Goal: Information Seeking & Learning: Find specific fact

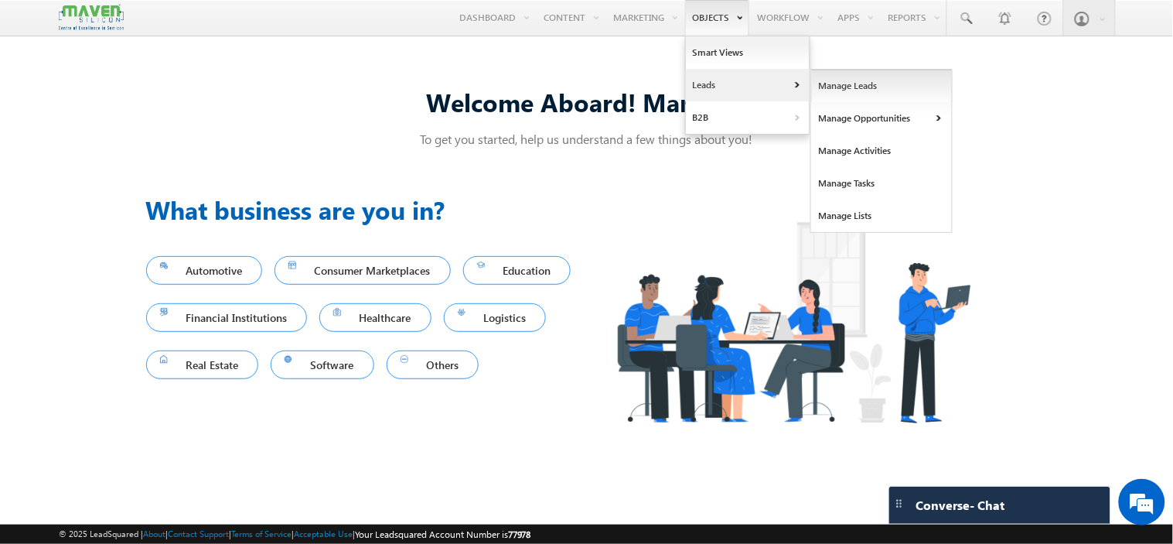
click at [836, 87] on link "Manage Leads" at bounding box center [882, 86] width 142 height 32
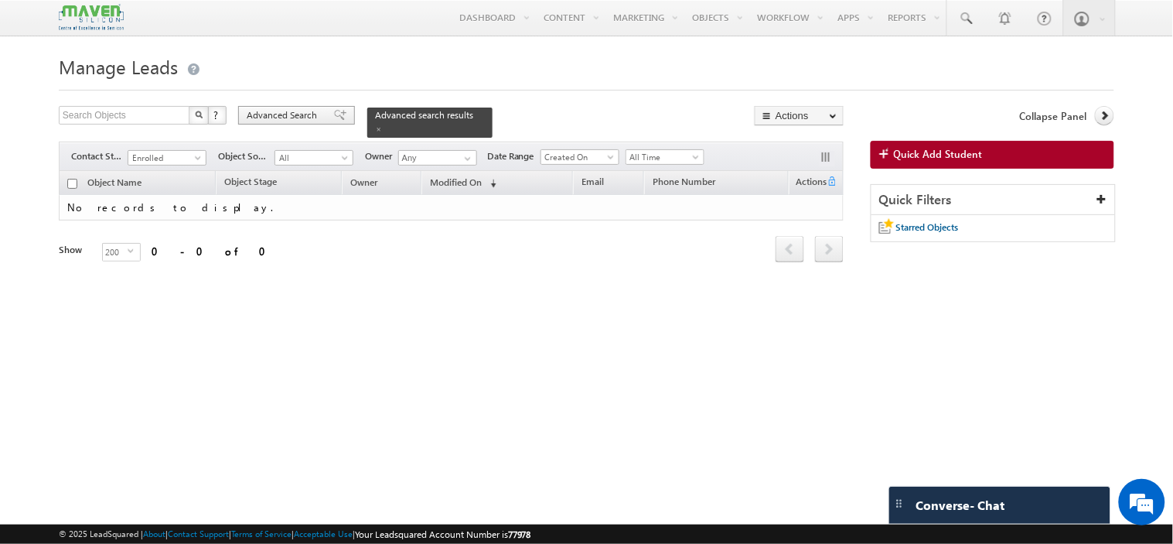
click at [289, 116] on span "Advanced Search" at bounding box center [284, 115] width 75 height 14
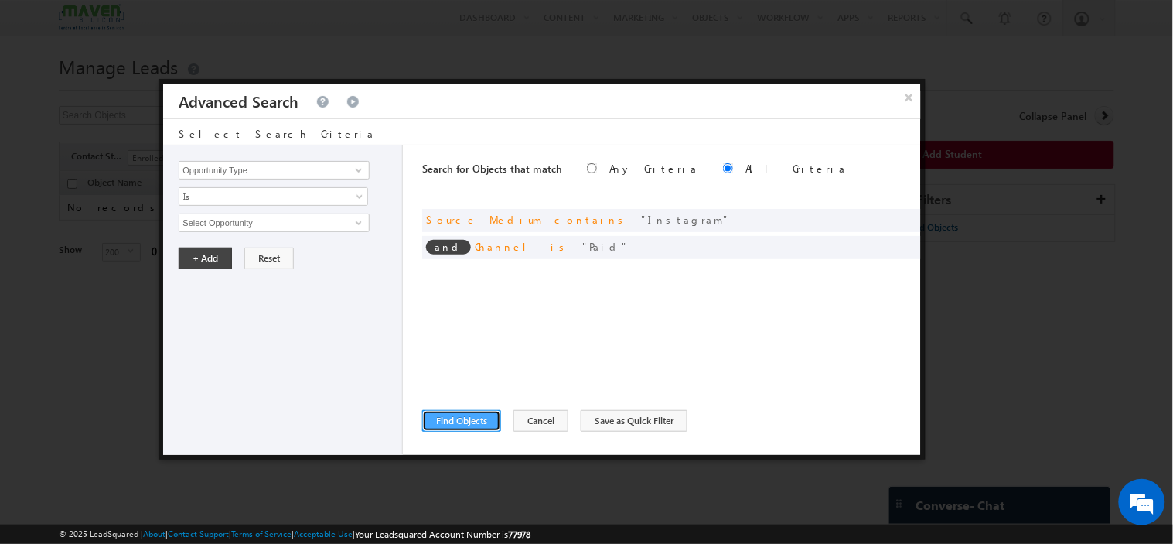
click at [455, 420] on button "Find Objects" at bounding box center [461, 421] width 79 height 22
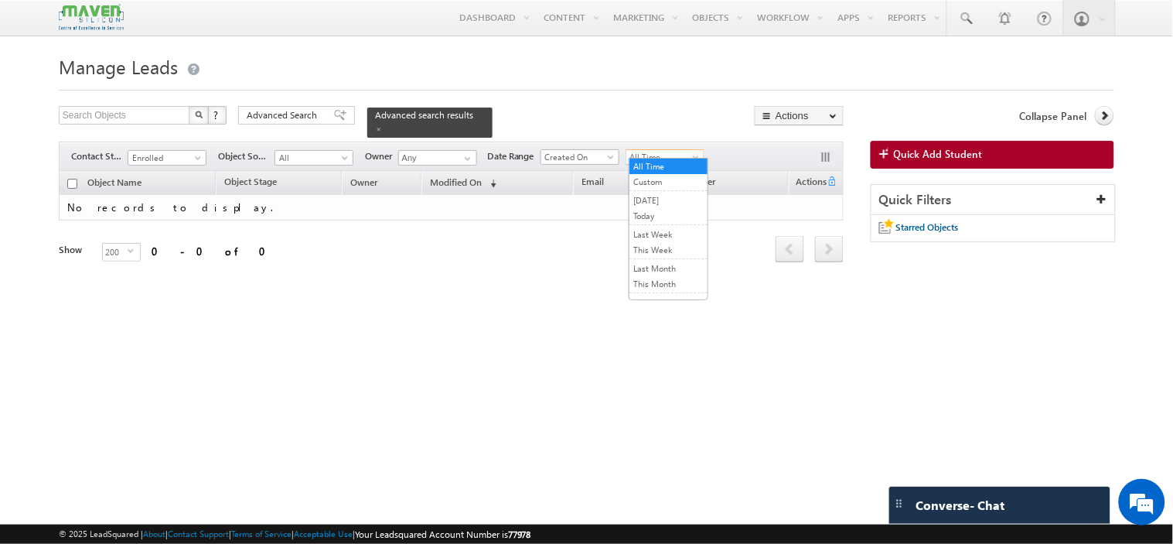
click at [650, 152] on span "All Time" at bounding box center [662, 157] width 73 height 14
click at [647, 186] on link "Custom" at bounding box center [669, 182] width 78 height 14
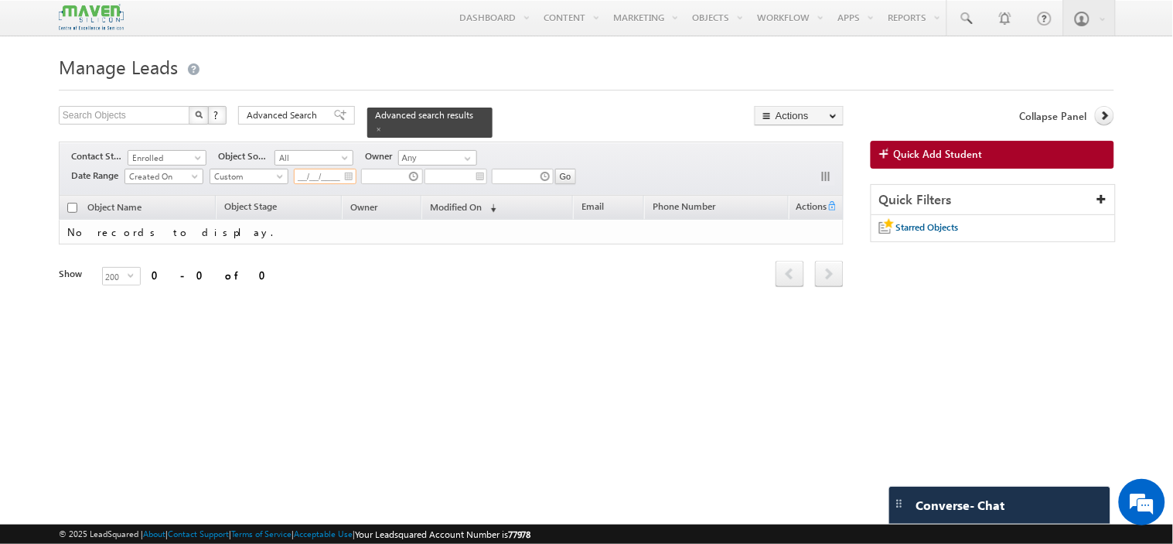
click at [346, 169] on input "__/__/____" at bounding box center [325, 176] width 63 height 15
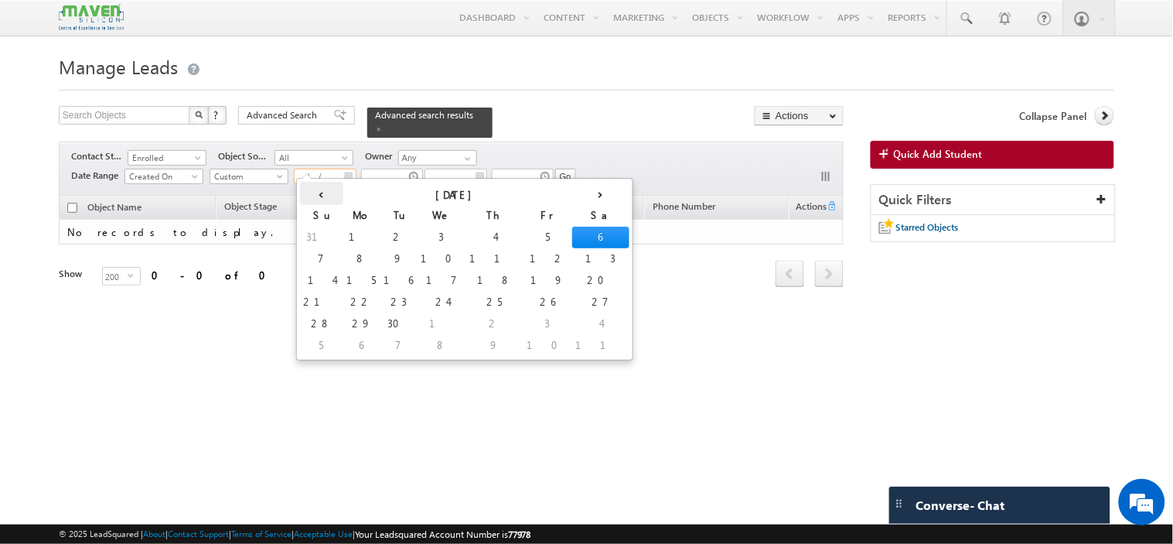
click at [314, 193] on th "‹" at bounding box center [321, 193] width 43 height 23
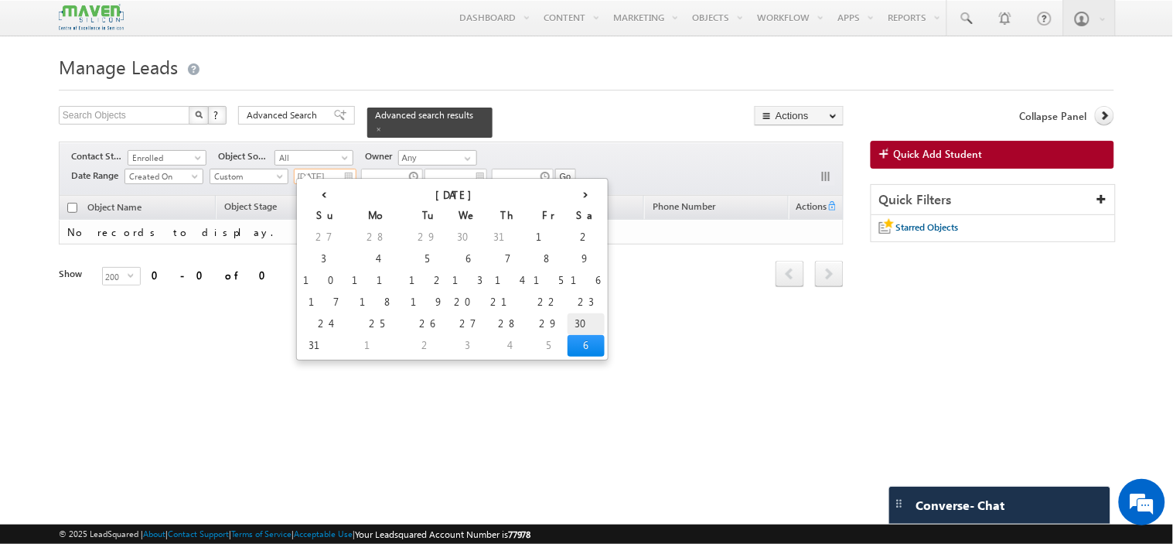
click at [568, 318] on td "30" at bounding box center [586, 324] width 37 height 22
type input "[DATE]"
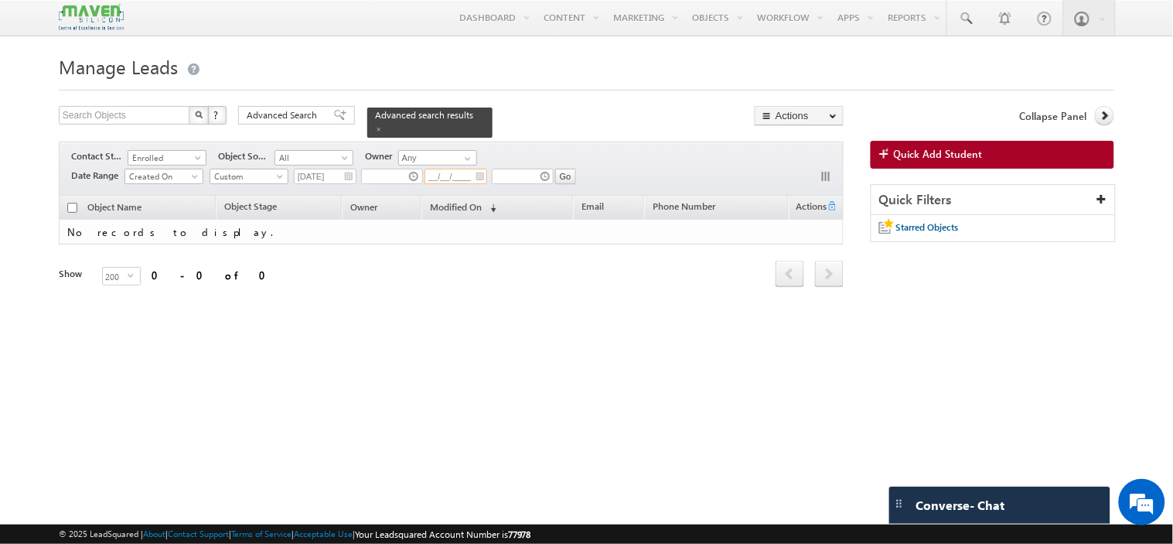
click at [483, 170] on input "__/__/____" at bounding box center [456, 176] width 63 height 15
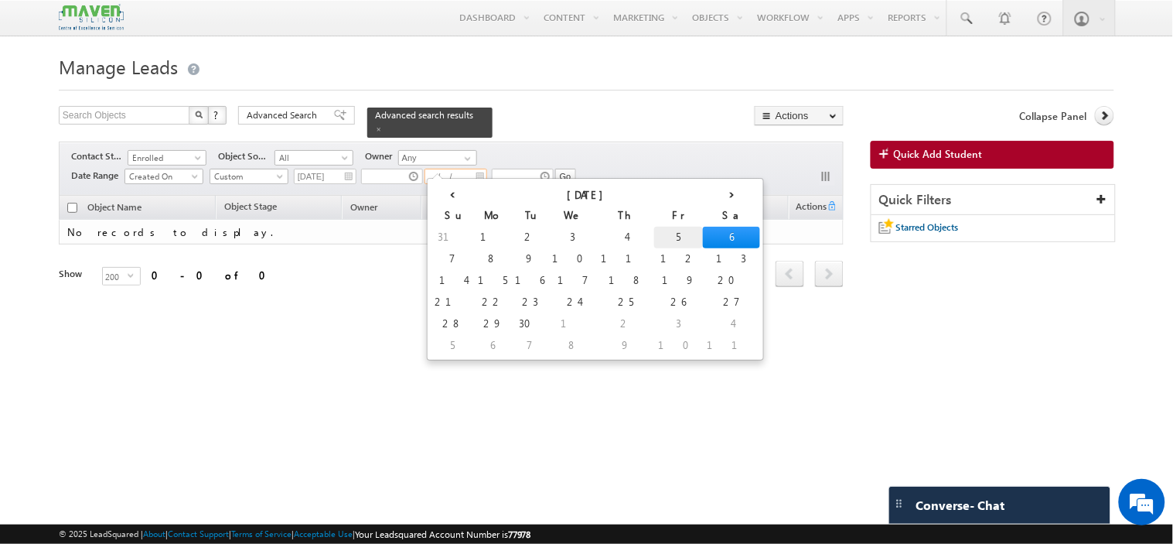
click at [654, 234] on td "5" at bounding box center [678, 238] width 49 height 22
type input "[DATE]"
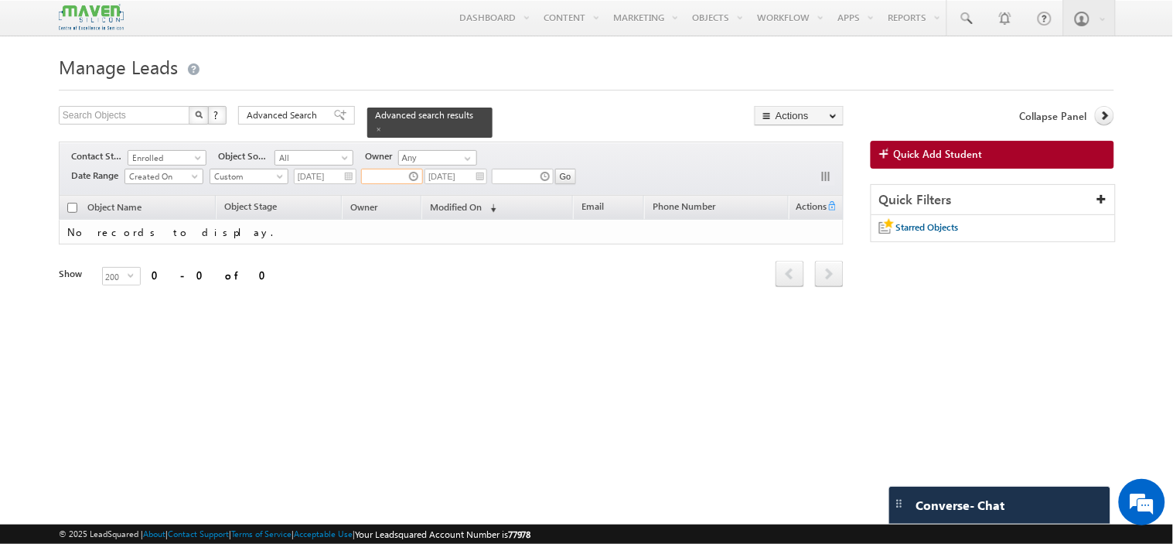
click at [408, 169] on input "text" at bounding box center [392, 176] width 62 height 15
type input "05:49 AM"
click at [539, 172] on input "text" at bounding box center [523, 176] width 62 height 15
type input "11:49 PM"
click at [570, 169] on input "Go" at bounding box center [565, 176] width 21 height 15
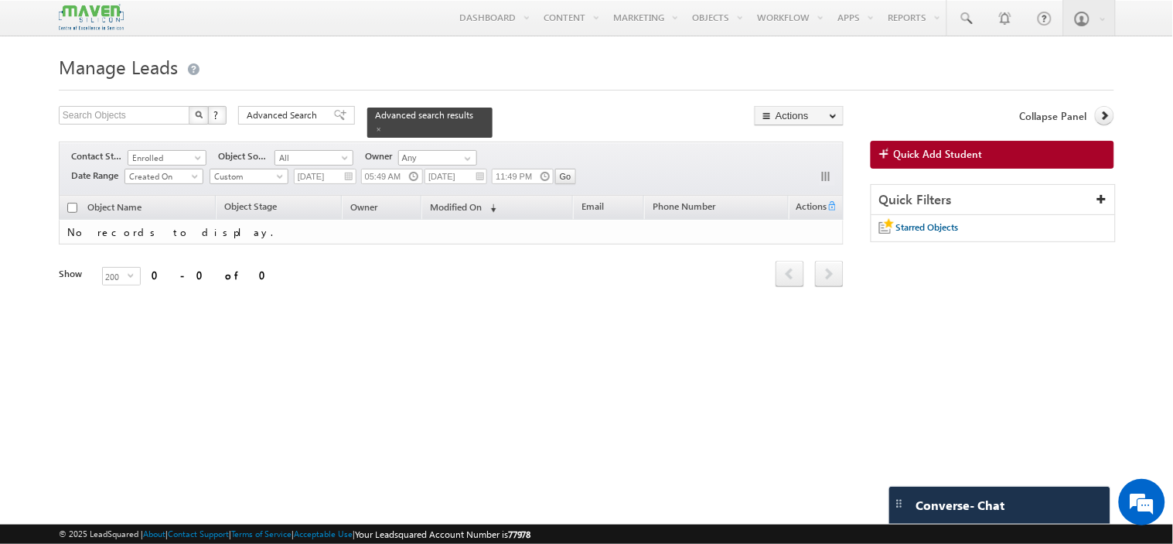
click at [152, 142] on div "Filters Contact Stage Enrolled Enrolled Object Source All All Owner Any Any Dat…" at bounding box center [451, 169] width 785 height 54
click at [152, 151] on span "Enrolled" at bounding box center [164, 158] width 73 height 14
click at [164, 172] on link "All" at bounding box center [167, 167] width 78 height 14
click at [289, 120] on span "Advanced Search" at bounding box center [284, 115] width 75 height 14
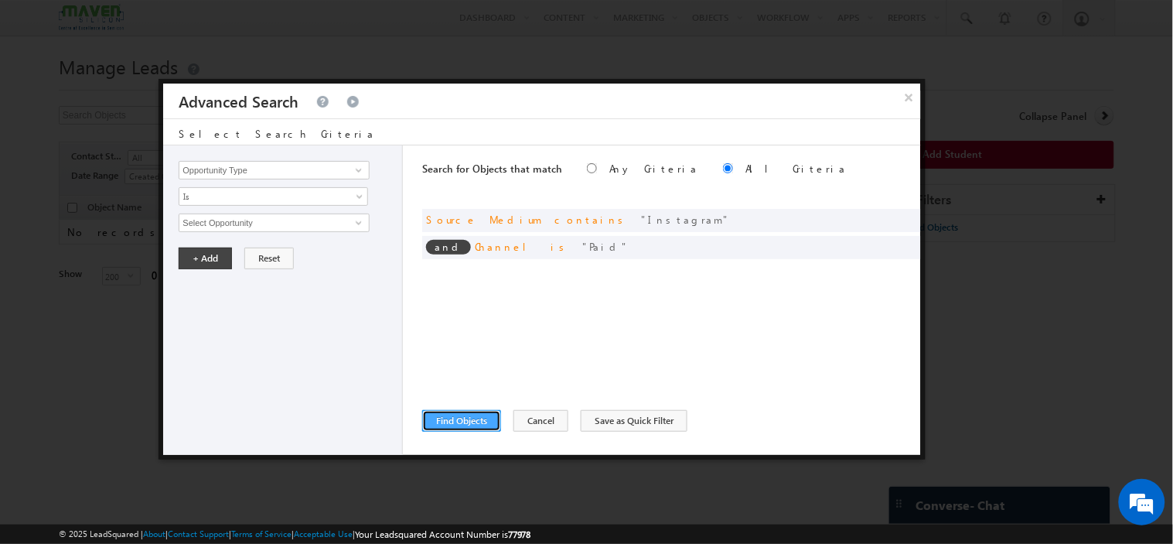
click at [451, 421] on button "Find Objects" at bounding box center [461, 421] width 79 height 22
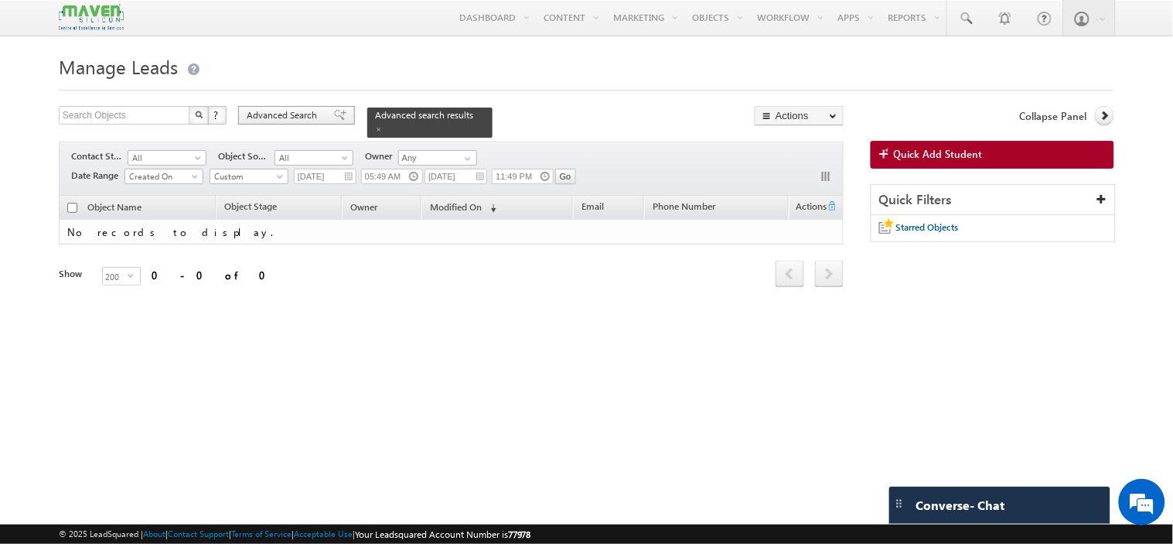
click at [251, 120] on span "Advanced Search" at bounding box center [284, 115] width 75 height 14
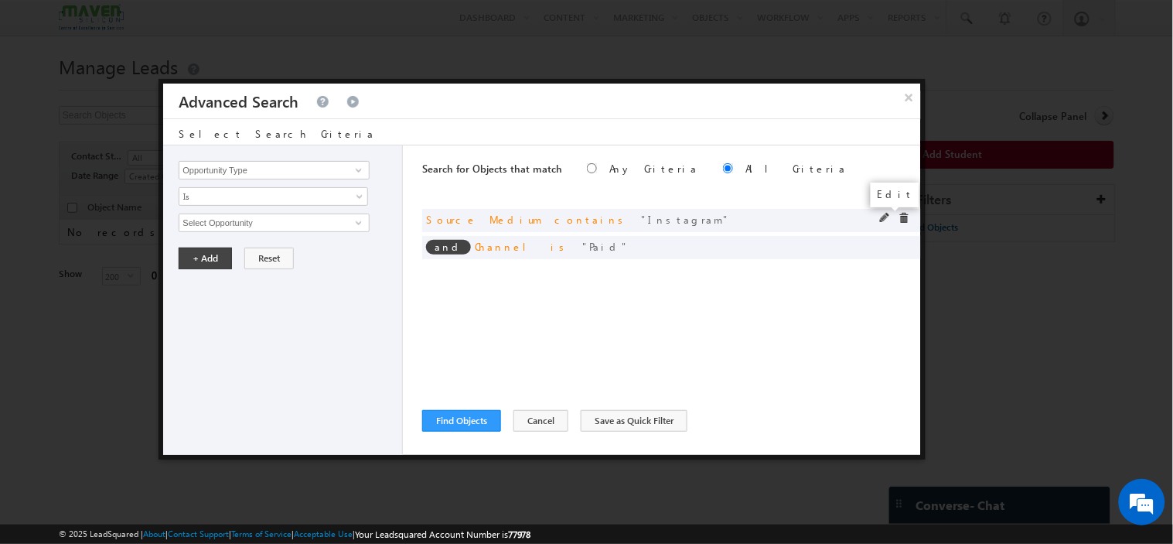
click at [885, 222] on span at bounding box center [885, 218] width 11 height 11
click at [326, 223] on input "Instagram" at bounding box center [274, 222] width 190 height 19
type input "I"
type input "facebook"
click at [207, 259] on button "+ Add" at bounding box center [205, 258] width 53 height 22
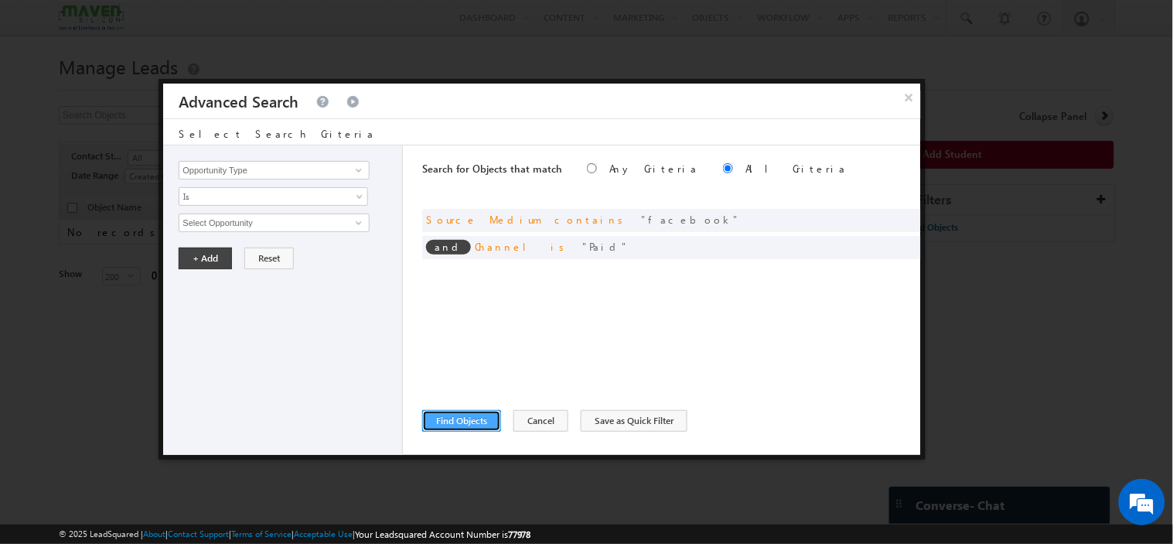
click at [473, 416] on button "Find Objects" at bounding box center [461, 421] width 79 height 22
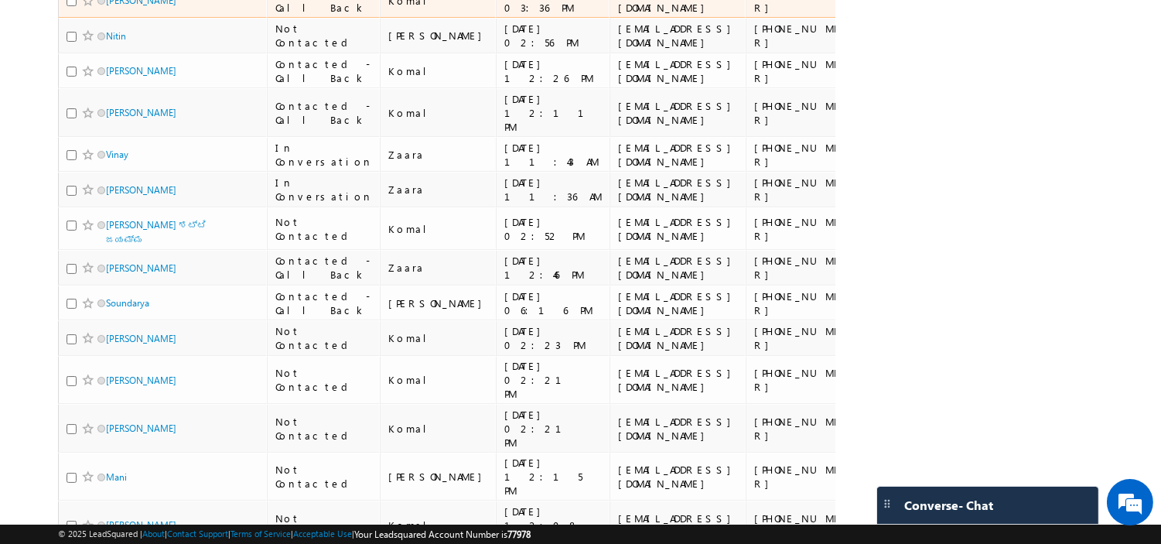
scroll to position [429, 0]
